Goal: Task Accomplishment & Management: Use online tool/utility

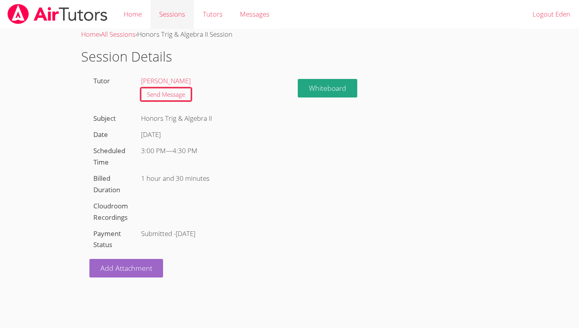
click at [173, 22] on link "Sessions" at bounding box center [172, 14] width 43 height 29
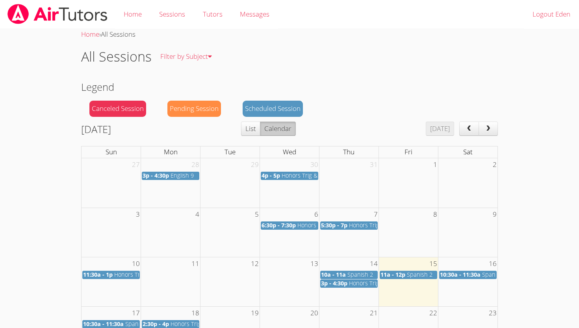
click at [417, 274] on span "Spanish 2" at bounding box center [420, 273] width 26 height 7
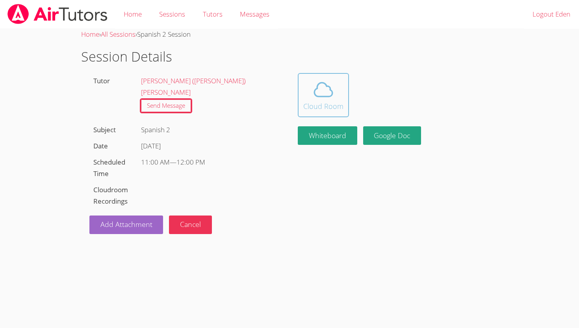
click at [318, 95] on icon at bounding box center [323, 89] width 18 height 14
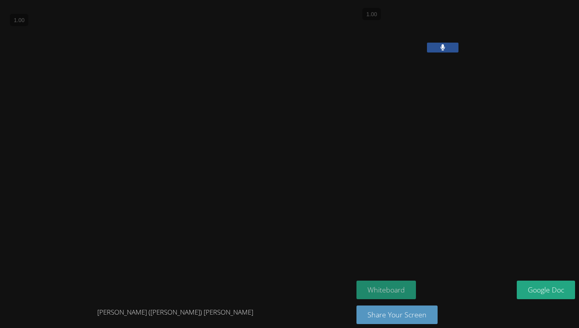
click at [389, 287] on button "Whiteboard" at bounding box center [387, 289] width 60 height 19
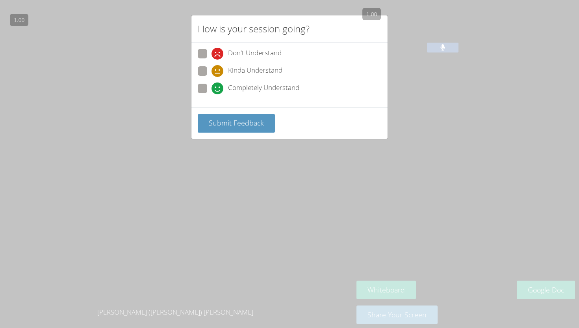
click at [212, 94] on span at bounding box center [212, 94] width 0 height 0
click at [212, 88] on input "Completely Understand" at bounding box center [215, 87] width 7 height 7
radio input "true"
click at [221, 128] on button "Submit Feedback" at bounding box center [236, 123] width 77 height 19
